Goal: Transaction & Acquisition: Purchase product/service

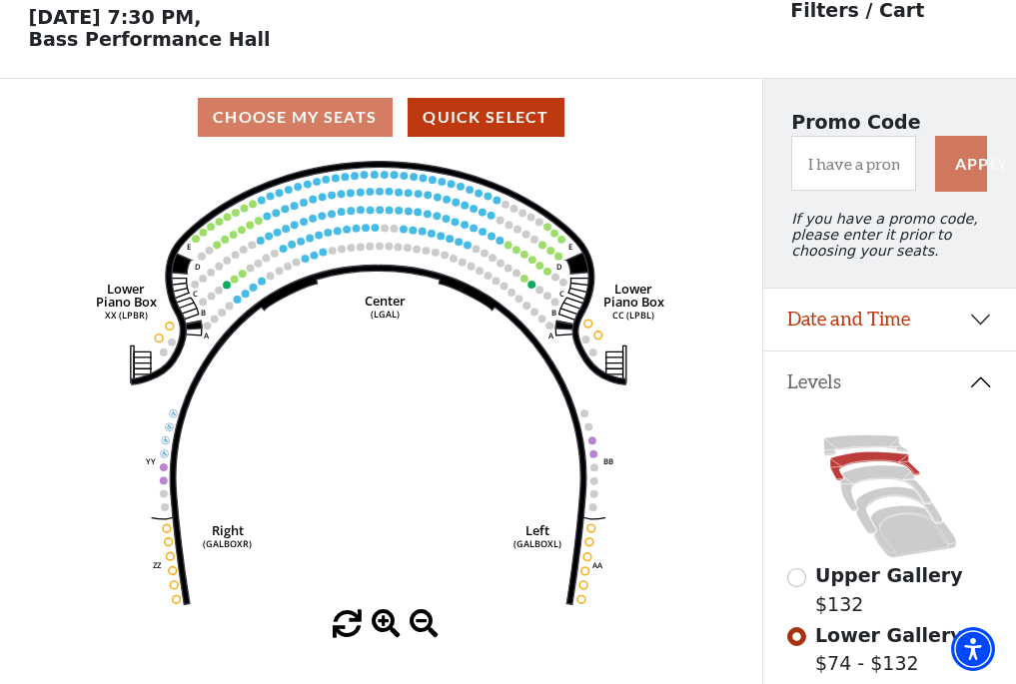
scroll to position [93, 0]
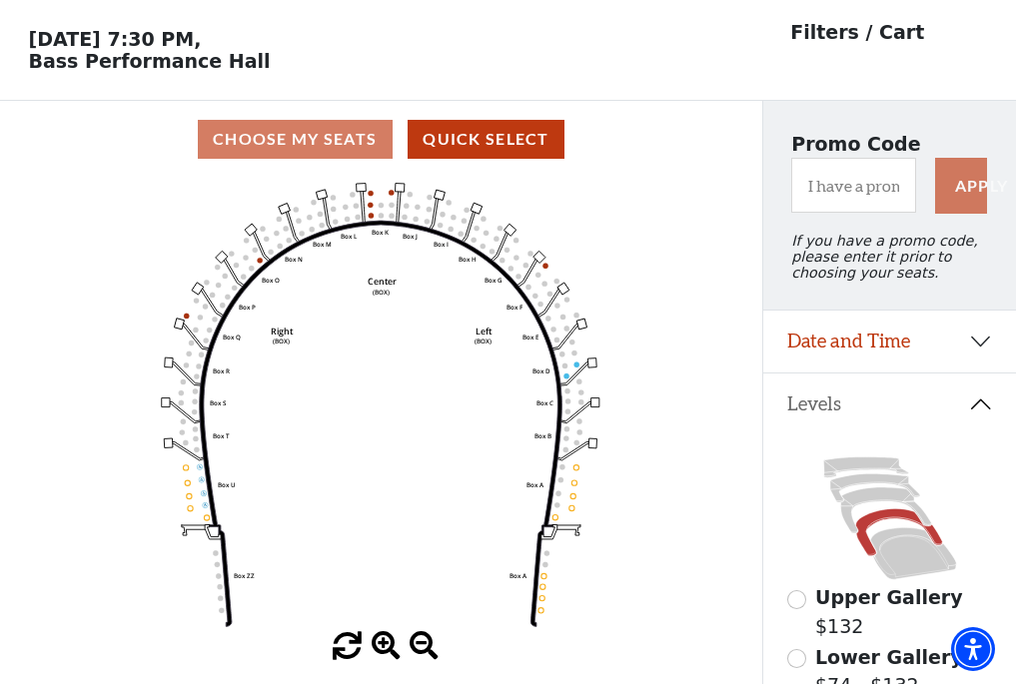
scroll to position [93, 0]
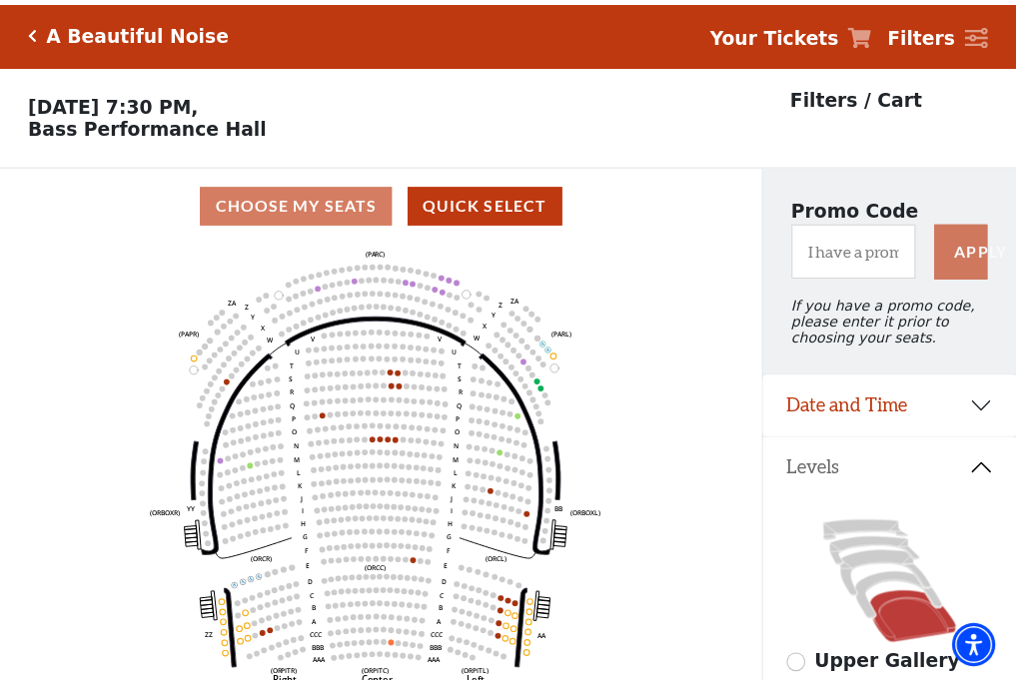
scroll to position [93, 0]
